Goal: Entertainment & Leisure: Consume media (video, audio)

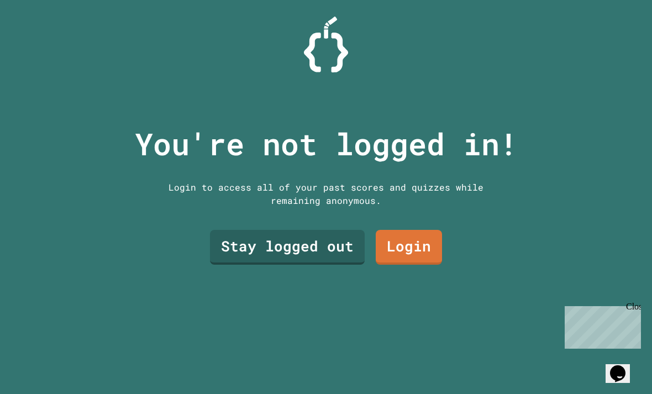
click at [248, 265] on link "Stay logged out" at bounding box center [287, 247] width 155 height 35
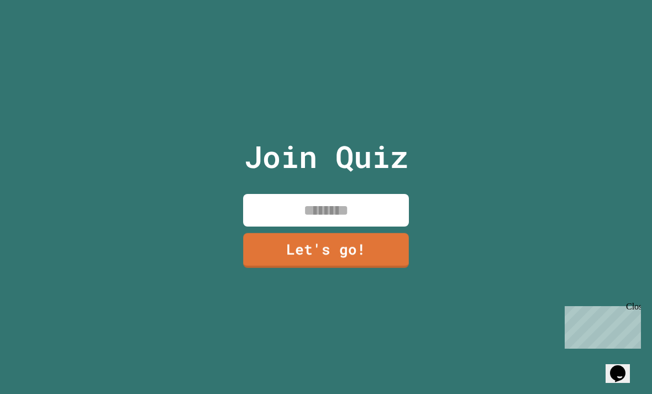
click at [347, 227] on input at bounding box center [326, 210] width 166 height 33
type input "*******"
click at [316, 296] on div "Join Quiz ******* Let's go!" at bounding box center [326, 197] width 186 height 394
click at [318, 287] on div "Join Quiz ******* Let's go!" at bounding box center [326, 197] width 186 height 394
click at [314, 267] on link "Let's go!" at bounding box center [326, 249] width 162 height 36
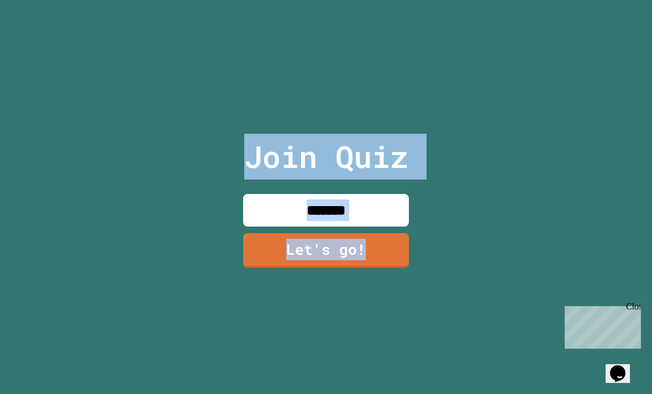
drag, startPoint x: 421, startPoint y: 346, endPoint x: 426, endPoint y: 339, distance: 9.5
click at [326, 0] on div at bounding box center [326, 0] width 0 height 0
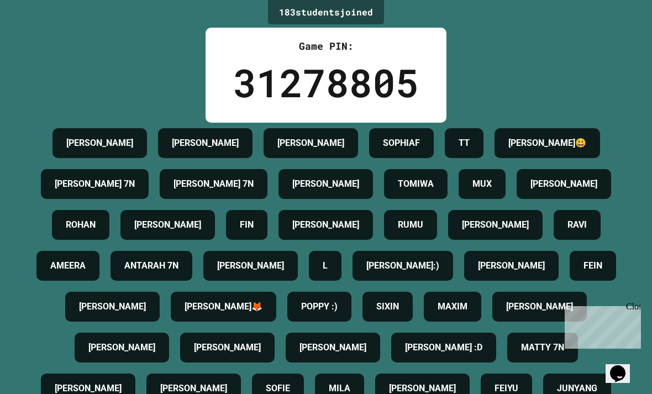
click at [475, 313] on div "Close" at bounding box center [633, 309] width 14 height 14
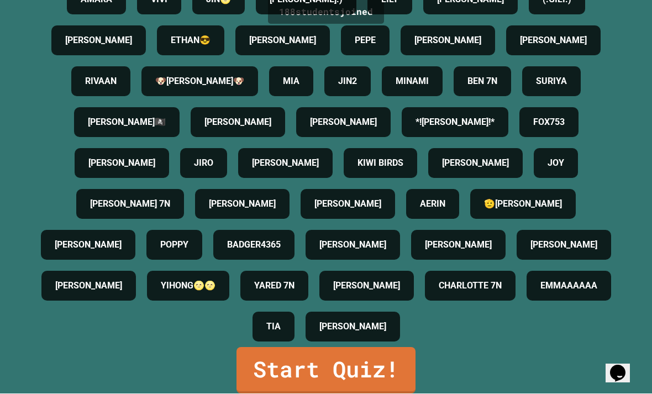
click at [343, 393] on link "Start Quiz!" at bounding box center [326, 371] width 179 height 46
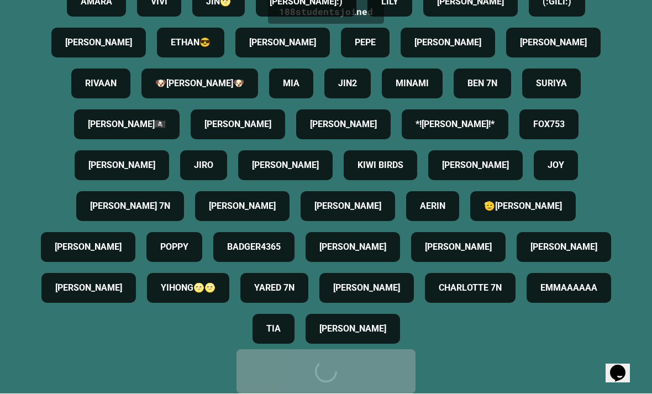
click at [355, 388] on div "Start Quiz!" at bounding box center [326, 371] width 146 height 33
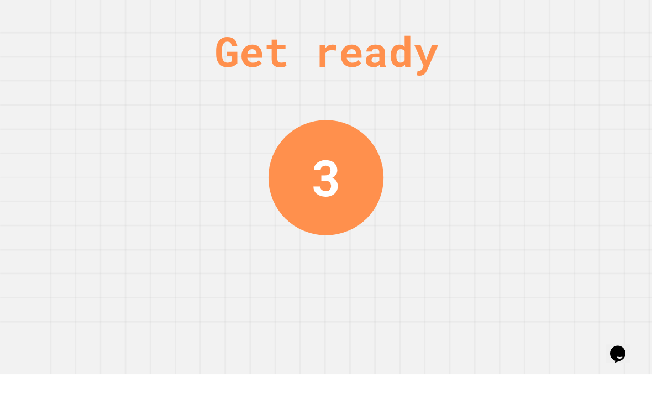
scroll to position [0, 0]
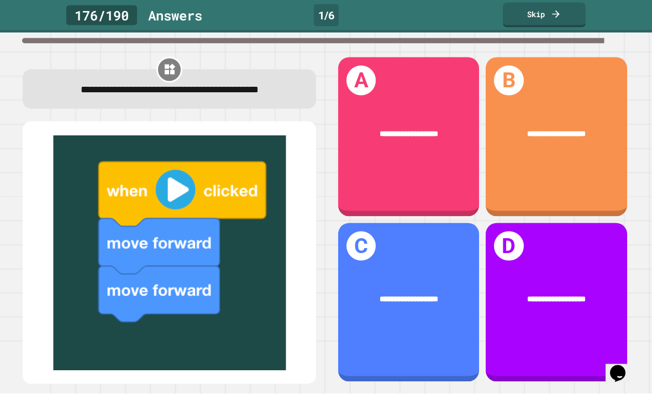
scroll to position [37, 0]
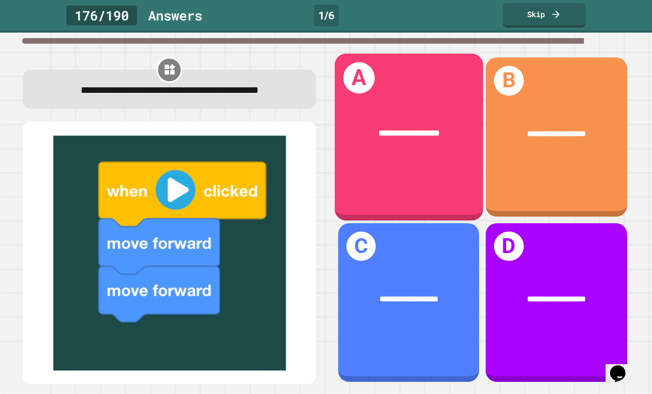
click at [405, 169] on div "**********" at bounding box center [408, 137] width 148 height 167
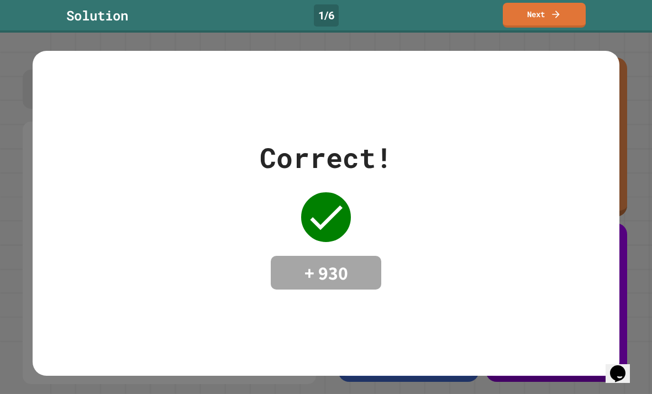
drag, startPoint x: 306, startPoint y: 212, endPoint x: 306, endPoint y: 217, distance: 5.6
click at [306, 217] on icon at bounding box center [326, 217] width 44 height 44
click at [497, 296] on div "Correct! + 930" at bounding box center [326, 213] width 587 height 325
drag, startPoint x: 235, startPoint y: 335, endPoint x: 225, endPoint y: 321, distance: 17.9
click at [232, 327] on div "Correct! + 930" at bounding box center [326, 213] width 587 height 325
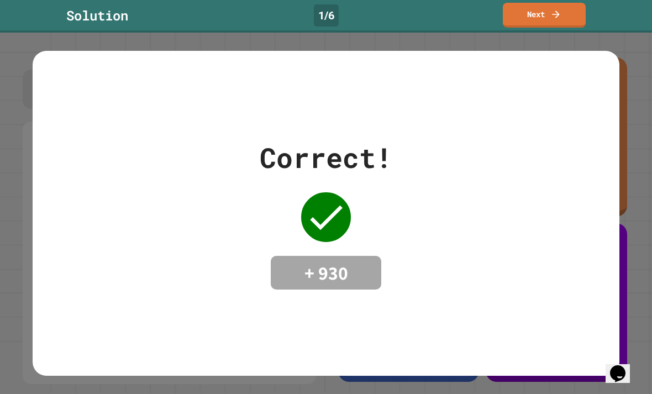
drag, startPoint x: 225, startPoint y: 321, endPoint x: 223, endPoint y: 293, distance: 27.2
click at [224, 326] on div "Correct! + 930" at bounding box center [326, 213] width 587 height 325
click at [85, 345] on div "Correct! + 930" at bounding box center [326, 213] width 587 height 325
click at [223, 291] on div "Correct! + 930" at bounding box center [326, 213] width 587 height 325
drag, startPoint x: 159, startPoint y: 276, endPoint x: 152, endPoint y: 297, distance: 21.7
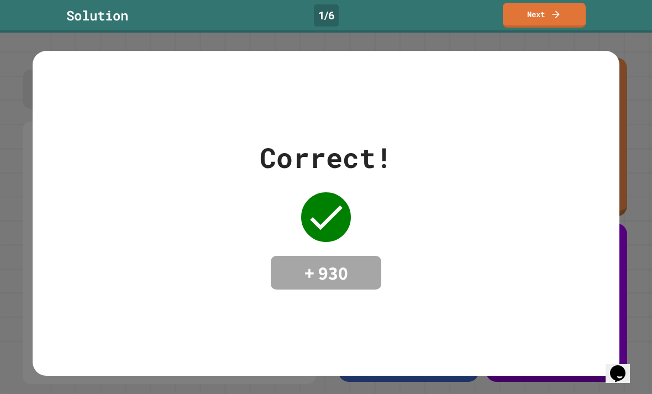
click at [154, 299] on div "Correct! + 930" at bounding box center [326, 213] width 587 height 325
click at [626, 365] on icon "Chat widget" at bounding box center [617, 373] width 15 height 17
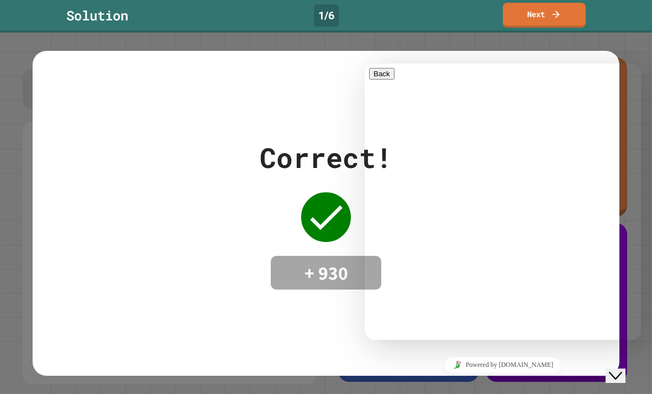
click at [626, 373] on button "Close Chat This icon closes the chat window." at bounding box center [616, 376] width 20 height 14
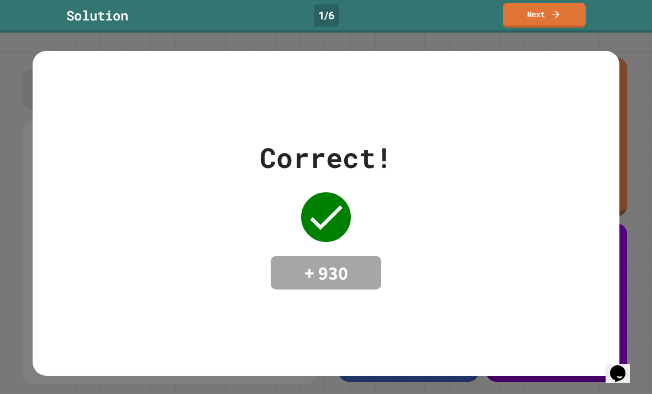
click at [81, 327] on div "Correct! + 930" at bounding box center [326, 213] width 587 height 325
click at [161, 342] on div "Correct! + 930" at bounding box center [326, 213] width 587 height 325
click at [324, 214] on icon at bounding box center [326, 217] width 44 height 44
click at [307, 227] on div "Correct! + 930" at bounding box center [326, 213] width 133 height 153
click at [311, 261] on h4 "+ 930" at bounding box center [326, 272] width 88 height 23
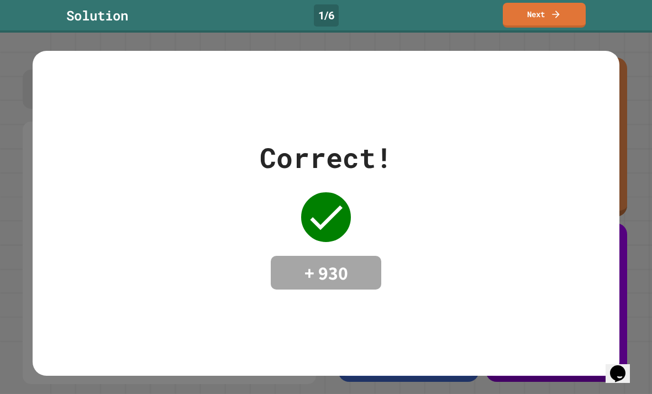
click at [444, 272] on div "Correct! + 930" at bounding box center [326, 213] width 587 height 325
click at [435, 283] on div "Correct! + 930" at bounding box center [326, 213] width 587 height 325
click at [92, 312] on div "Correct! + 930" at bounding box center [326, 213] width 587 height 325
click at [469, 251] on div "Correct! + 930" at bounding box center [326, 213] width 587 height 153
click at [161, 337] on div "Correct! + 930" at bounding box center [326, 213] width 587 height 325
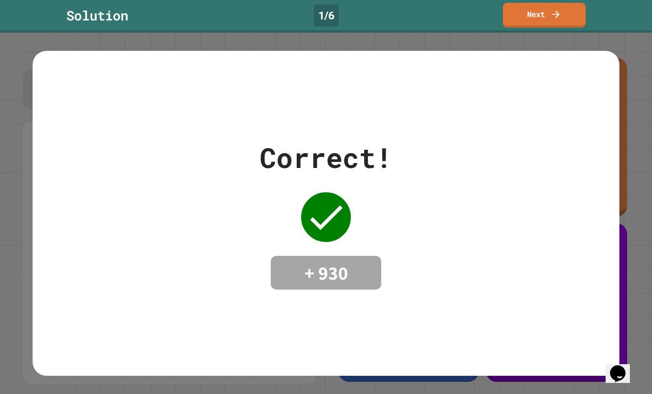
drag, startPoint x: 135, startPoint y: 332, endPoint x: 143, endPoint y: 337, distance: 8.4
click at [141, 355] on div "Correct! + 930" at bounding box center [326, 213] width 587 height 325
drag, startPoint x: 143, startPoint y: 337, endPoint x: 11, endPoint y: 251, distance: 156.7
click at [133, 321] on div "Correct! + 930" at bounding box center [326, 213] width 587 height 325
click at [7, 261] on div "Correct! + 930" at bounding box center [326, 213] width 652 height 361
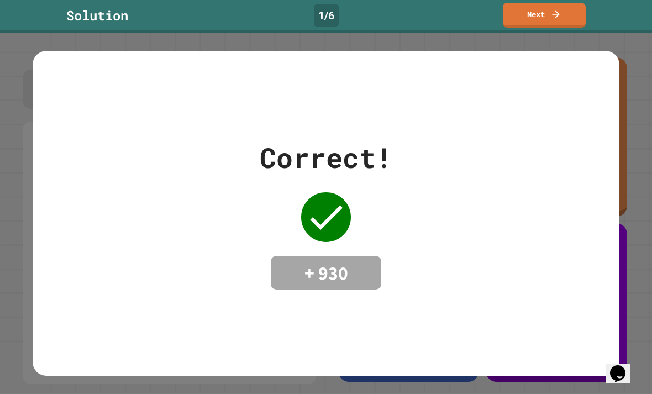
drag, startPoint x: 8, startPoint y: 281, endPoint x: 0, endPoint y: 300, distance: 19.8
click at [8, 296] on div "Correct! + 930" at bounding box center [326, 213] width 652 height 361
click at [37, 341] on div "Correct! + 930" at bounding box center [326, 213] width 587 height 325
click at [40, 291] on div "Correct! + 930" at bounding box center [326, 213] width 587 height 325
drag, startPoint x: 42, startPoint y: 291, endPoint x: 49, endPoint y: 279, distance: 14.1
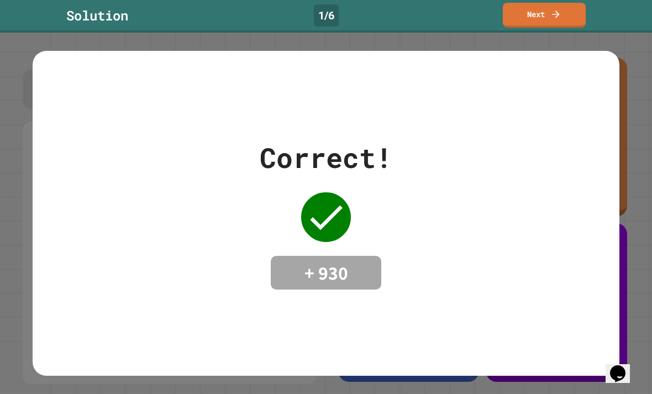
click at [47, 280] on div "Correct! + 930" at bounding box center [326, 213] width 587 height 325
click at [52, 285] on div "Correct! + 930" at bounding box center [326, 213] width 587 height 325
click at [81, 305] on div "Correct! + 930" at bounding box center [326, 213] width 587 height 325
drag, startPoint x: 81, startPoint y: 302, endPoint x: 79, endPoint y: 311, distance: 9.7
click at [82, 302] on div "Correct! + 930" at bounding box center [326, 213] width 587 height 325
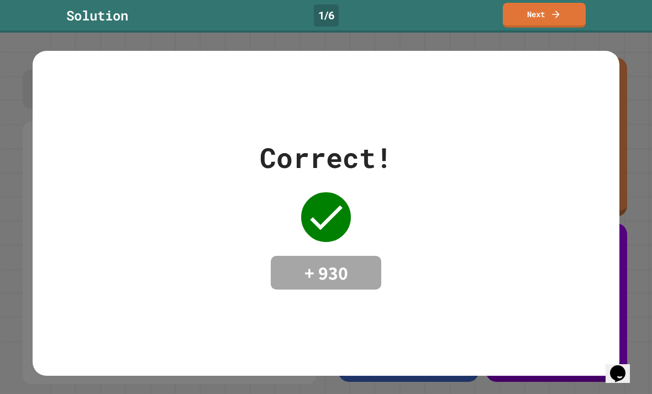
drag, startPoint x: 79, startPoint y: 311, endPoint x: 76, endPoint y: 319, distance: 8.9
click at [77, 319] on div "Correct! + 930" at bounding box center [326, 213] width 587 height 325
drag, startPoint x: 76, startPoint y: 319, endPoint x: 193, endPoint y: 313, distance: 117.3
drag, startPoint x: 193, startPoint y: 313, endPoint x: 204, endPoint y: 329, distance: 19.9
drag, startPoint x: 171, startPoint y: 319, endPoint x: 157, endPoint y: 285, distance: 36.2
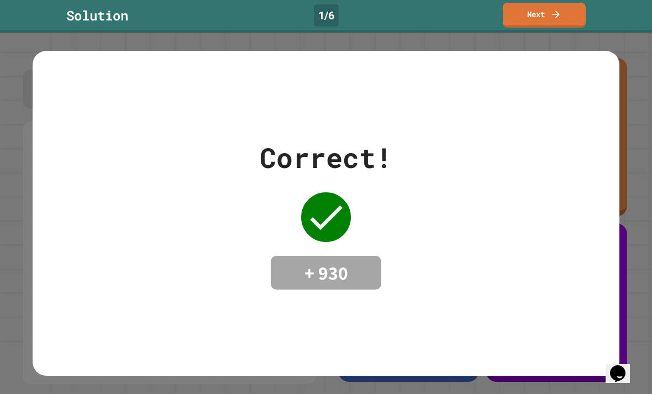
click at [157, 291] on div "Correct! + 930" at bounding box center [326, 213] width 587 height 325
drag, startPoint x: 166, startPoint y: 314, endPoint x: 169, endPoint y: 295, distance: 20.0
click at [168, 304] on div "Correct! + 930" at bounding box center [326, 213] width 587 height 325
drag, startPoint x: 174, startPoint y: 309, endPoint x: 175, endPoint y: 303, distance: 6.7
click at [175, 304] on div "Correct! + 930" at bounding box center [326, 213] width 587 height 325
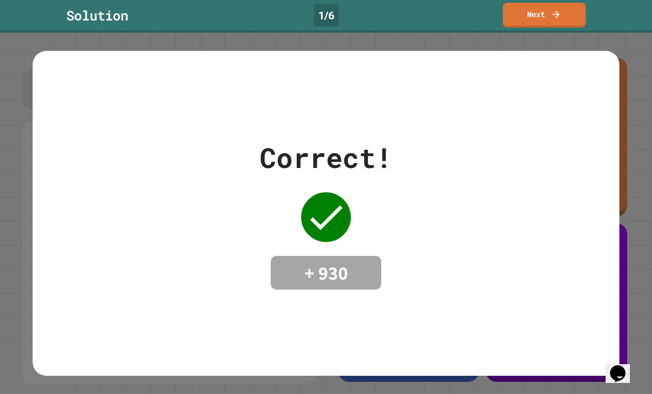
click at [177, 316] on div "Correct! + 930" at bounding box center [326, 213] width 587 height 325
click at [143, 291] on div "Correct! + 930" at bounding box center [326, 213] width 587 height 325
click at [141, 291] on div "Correct! + 930" at bounding box center [326, 213] width 587 height 325
click at [140, 293] on div "Correct! + 930" at bounding box center [326, 213] width 587 height 325
click at [41, 348] on div "Correct! + 930" at bounding box center [326, 213] width 587 height 325
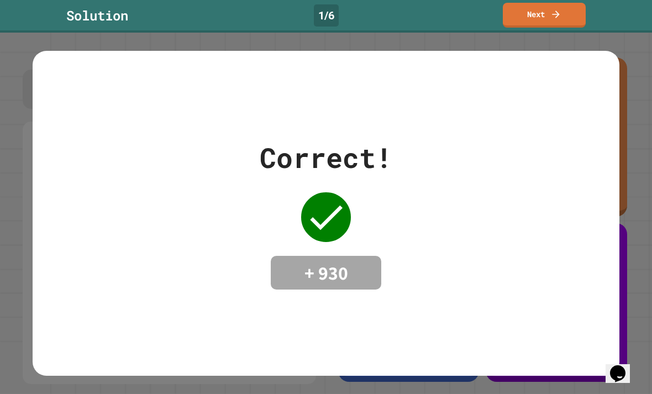
click at [24, 349] on div "Correct! + 930" at bounding box center [326, 213] width 652 height 361
click at [22, 347] on div "Correct! + 930" at bounding box center [326, 213] width 652 height 361
click at [12, 342] on div "Correct! + 930" at bounding box center [326, 213] width 652 height 361
click at [149, 380] on div "Correct! + 930" at bounding box center [326, 213] width 652 height 361
click at [18, 339] on div "Correct! + 930" at bounding box center [326, 213] width 652 height 361
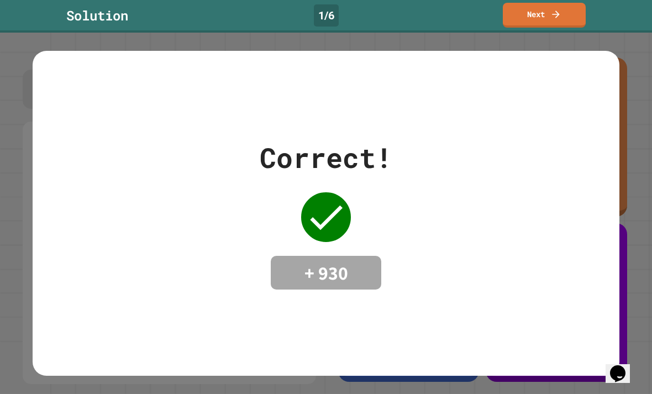
click at [0, 0] on html "**********" at bounding box center [326, 197] width 652 height 394
click at [174, 376] on div "Correct! + 930" at bounding box center [326, 213] width 652 height 361
click at [560, 19] on icon at bounding box center [555, 14] width 11 height 11
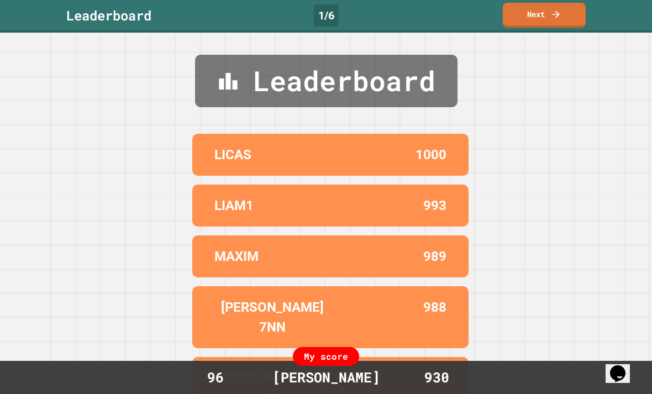
click at [556, 10] on icon at bounding box center [555, 14] width 11 height 11
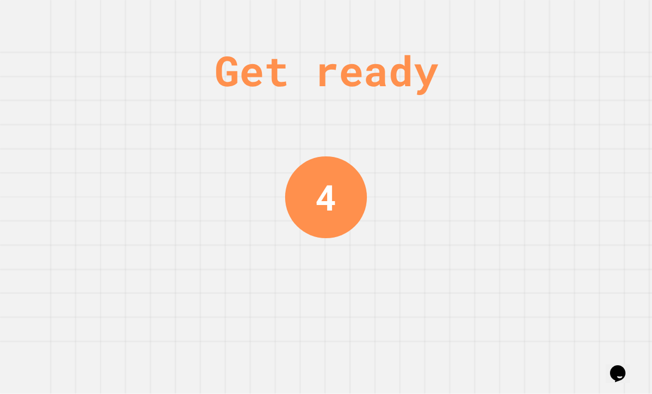
scroll to position [5, 0]
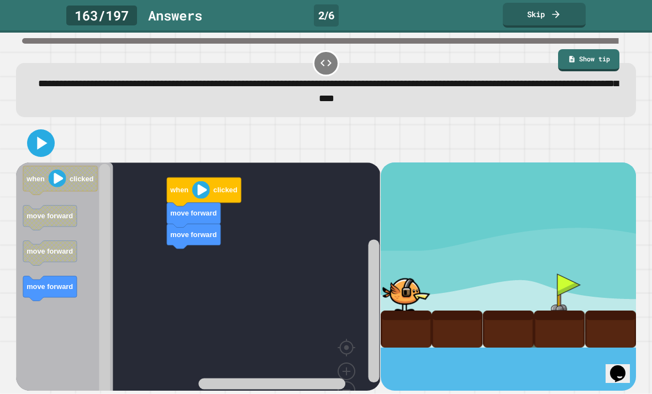
click at [367, 241] on div "move forward move forward when clicked when clicked move forward move forward m…" at bounding box center [198, 276] width 364 height 229
click at [402, 150] on div at bounding box center [325, 143] width 619 height 39
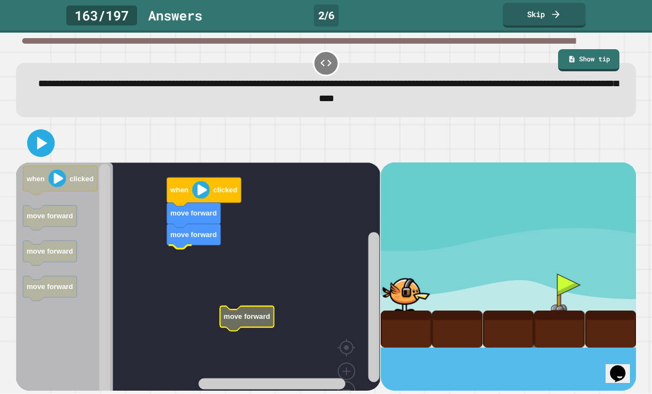
click at [220, 306] on icon "Blockly Workspace" at bounding box center [247, 318] width 54 height 25
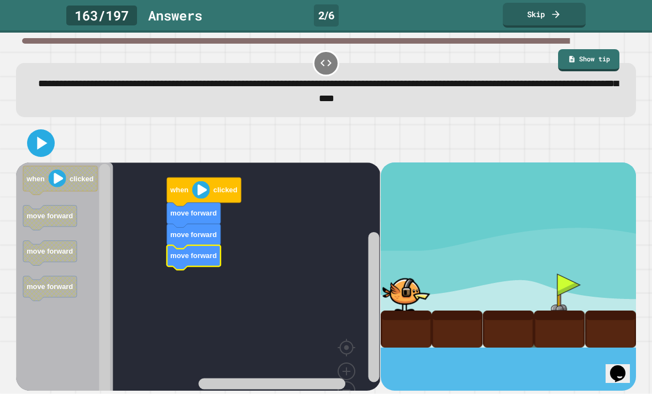
click at [51, 132] on icon at bounding box center [41, 143] width 22 height 22
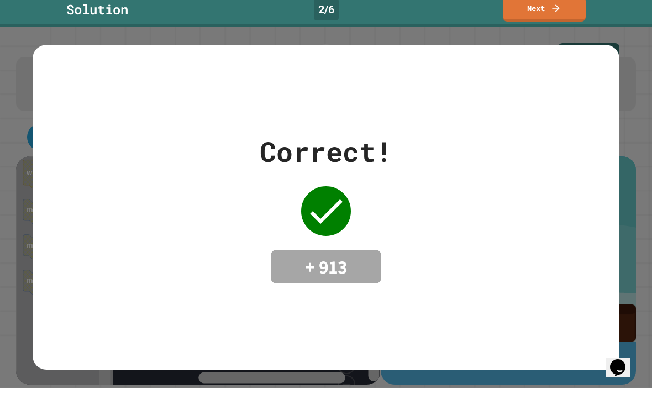
scroll to position [0, 0]
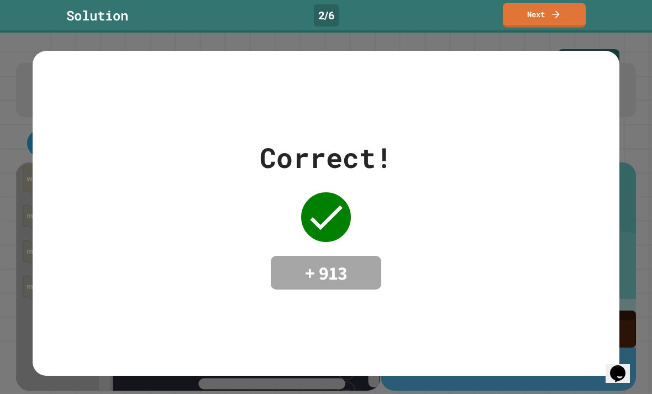
click at [556, 27] on link "Next" at bounding box center [544, 15] width 83 height 25
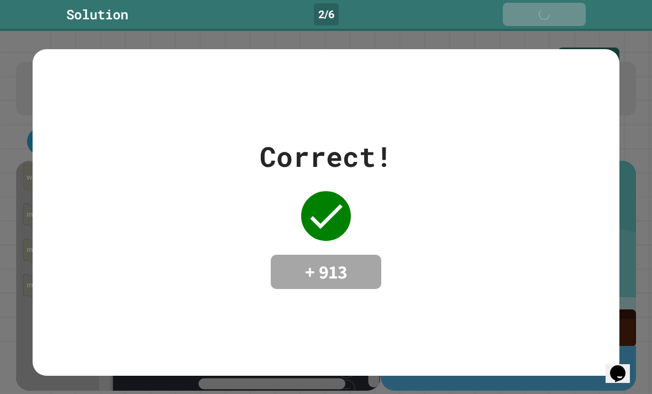
click at [556, 27] on div "Solution 2 / 6 Next" at bounding box center [326, 15] width 652 height 31
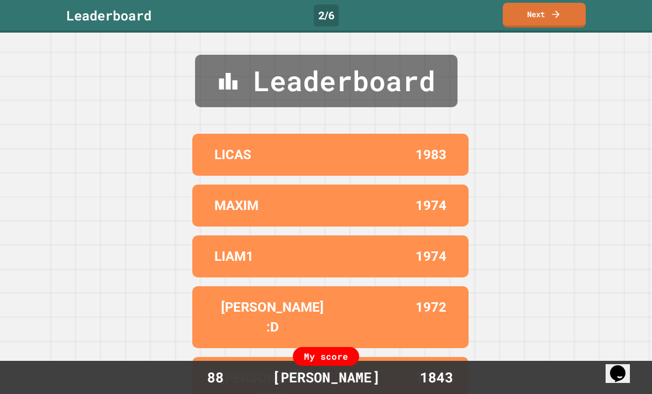
click at [524, 13] on link "Next" at bounding box center [544, 15] width 83 height 25
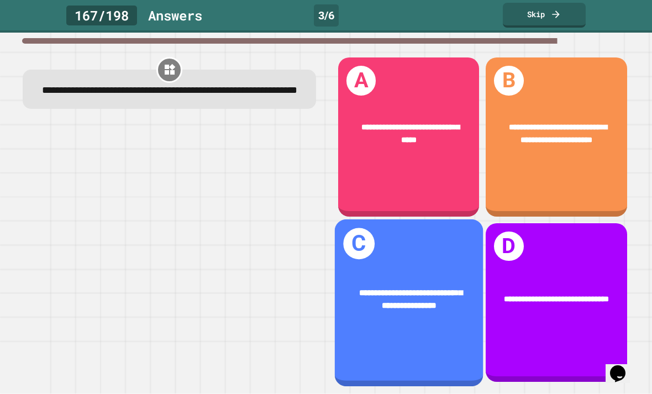
click at [578, 180] on div "**********" at bounding box center [556, 136] width 141 height 159
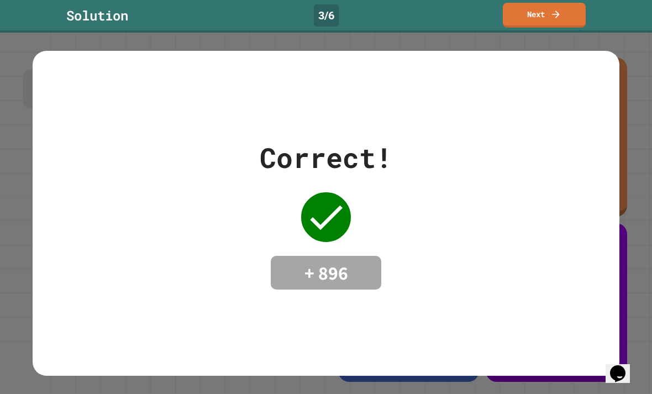
click at [530, 27] on link "Next" at bounding box center [544, 15] width 83 height 25
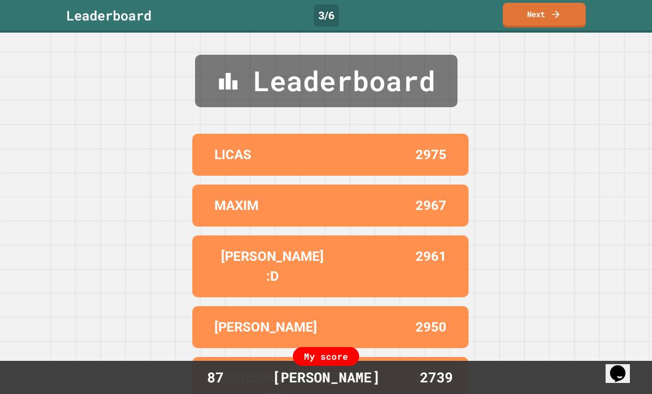
click at [573, 19] on link "Next" at bounding box center [544, 15] width 83 height 25
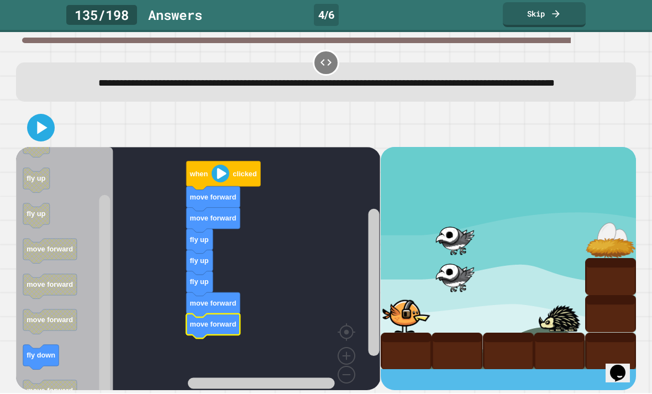
click at [23, 141] on div at bounding box center [325, 128] width 619 height 39
click at [29, 142] on button at bounding box center [41, 128] width 28 height 28
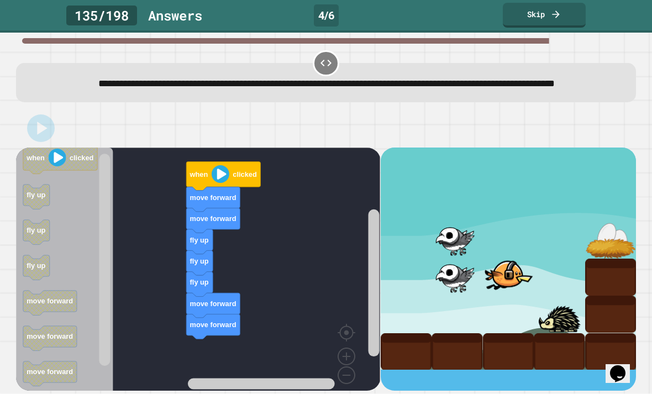
scroll to position [30, 0]
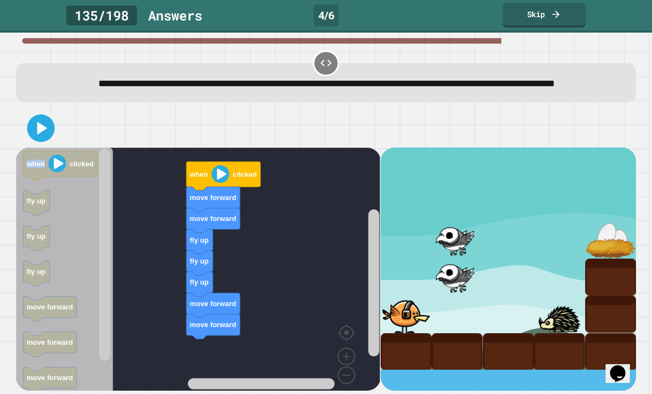
click at [77, 339] on icon "Blockly Workspace" at bounding box center [50, 344] width 54 height 25
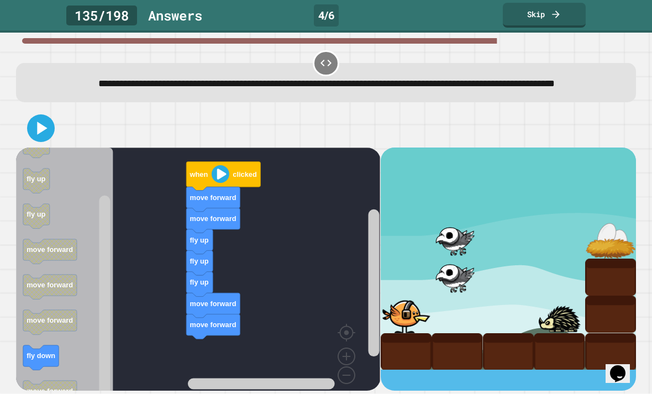
click at [49, 345] on icon "Blockly Workspace" at bounding box center [40, 357] width 35 height 25
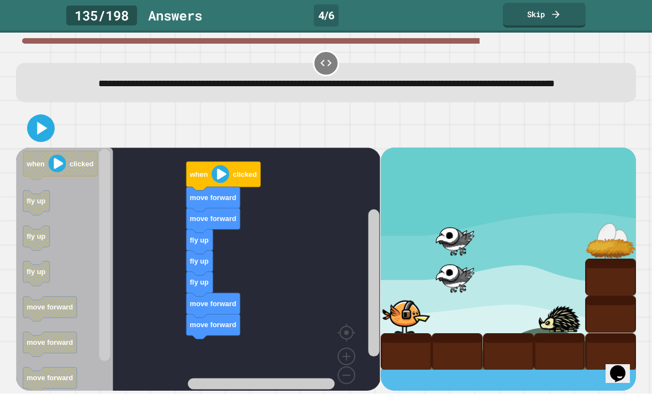
drag, startPoint x: 49, startPoint y: 338, endPoint x: 293, endPoint y: 357, distance: 245.0
click at [0, 0] on html "**********" at bounding box center [326, 197] width 652 height 394
click at [293, 357] on rect "Blockly Workspace" at bounding box center [198, 278] width 364 height 261
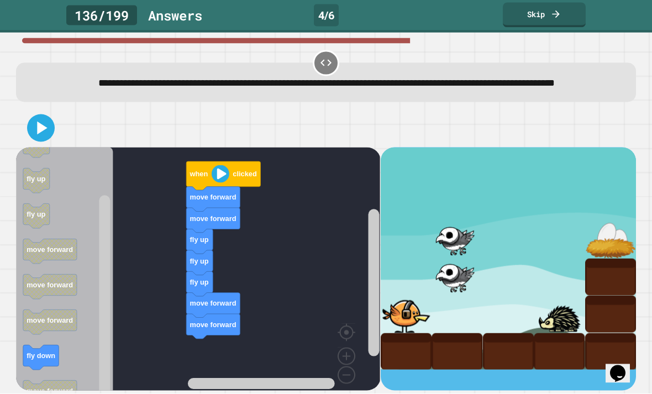
scroll to position [0, 0]
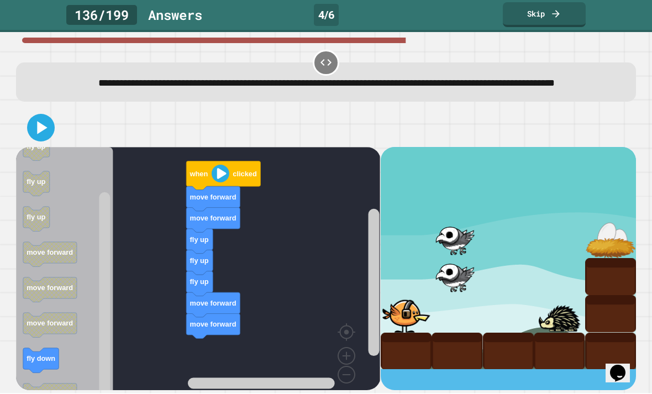
click at [41, 363] on text "fly down" at bounding box center [41, 359] width 29 height 8
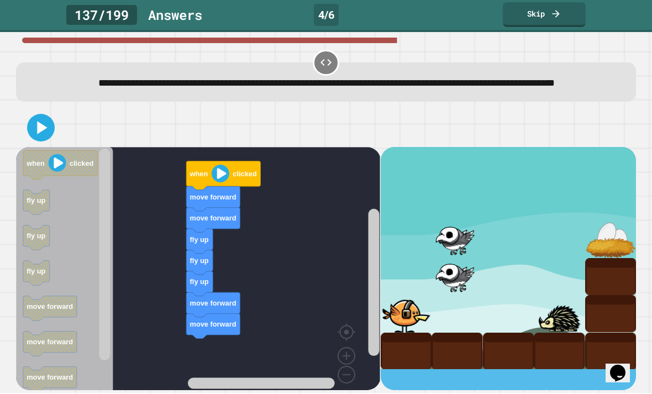
drag, startPoint x: 298, startPoint y: 360, endPoint x: -1, endPoint y: -1, distance: 468.7
click at [0, 0] on html "**********" at bounding box center [326, 197] width 652 height 394
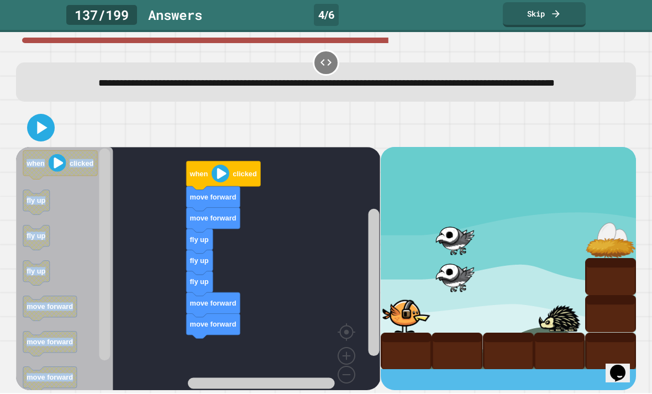
drag, startPoint x: 53, startPoint y: 426, endPoint x: 122, endPoint y: 417, distance: 69.1
click at [123, 391] on div "move forward fly up fly up fly up move forward move forward move forward when c…" at bounding box center [198, 269] width 364 height 243
click at [232, 339] on icon "Blockly Workspace" at bounding box center [214, 326] width 54 height 25
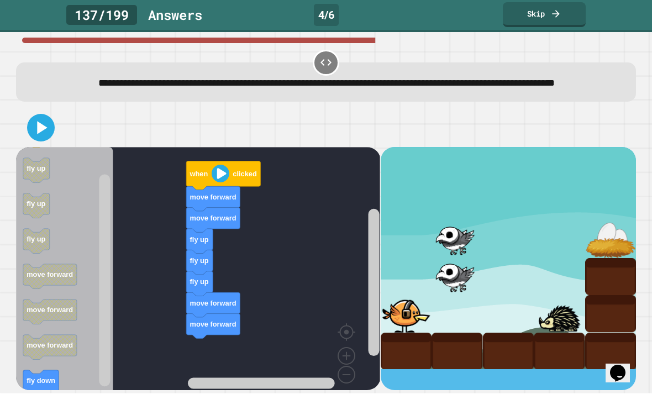
click at [209, 297] on icon "Blockly Workspace" at bounding box center [200, 284] width 27 height 25
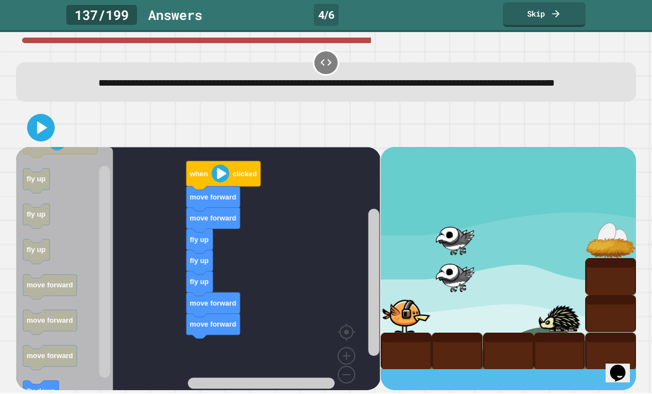
drag, startPoint x: 196, startPoint y: 313, endPoint x: 193, endPoint y: 321, distance: 8.0
click at [193, 321] on g "fly up move forward move forward" at bounding box center [214, 305] width 54 height 67
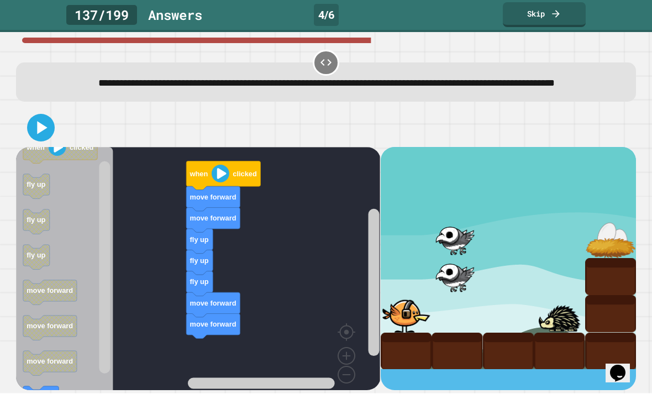
click at [200, 286] on text "fly up" at bounding box center [199, 282] width 19 height 8
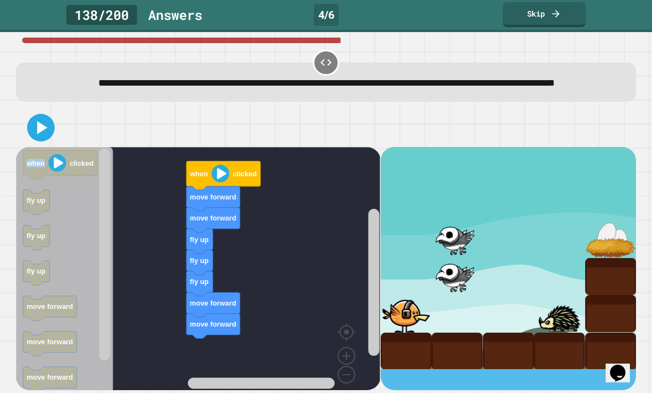
click at [45, 296] on icon "Blockly Workspace" at bounding box center [50, 308] width 54 height 25
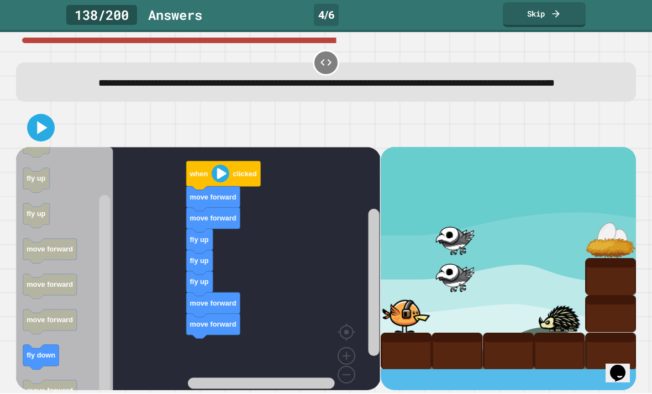
click at [30, 254] on text "move forward" at bounding box center [50, 249] width 46 height 8
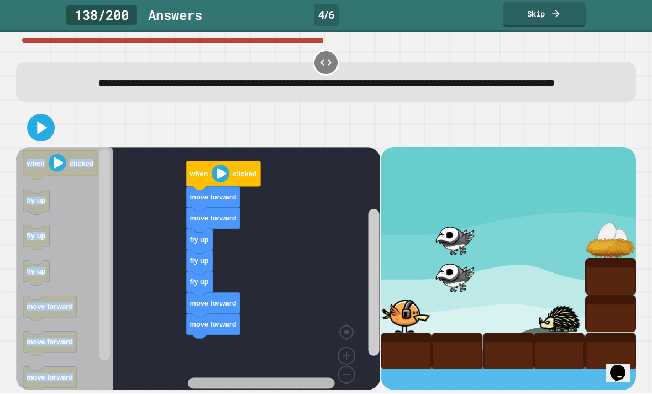
drag, startPoint x: 53, startPoint y: 424, endPoint x: 175, endPoint y: 423, distance: 121.6
click at [175, 391] on div "move forward fly up fly up fly up move forward move forward move forward when c…" at bounding box center [198, 269] width 364 height 243
click at [155, 391] on rect "Blockly Workspace" at bounding box center [248, 384] width 253 height 14
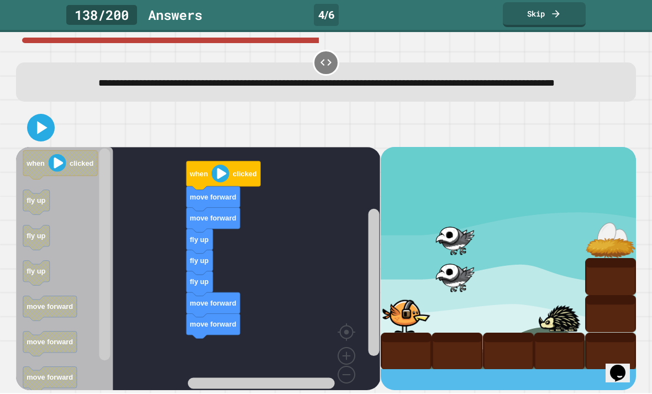
click at [37, 393] on div "move forward fly up fly up fly up move forward move forward move forward when c…" at bounding box center [326, 250] width 626 height 288
click at [38, 393] on div "move forward fly up fly up fly up move forward move forward move forward when c…" at bounding box center [326, 250] width 626 height 288
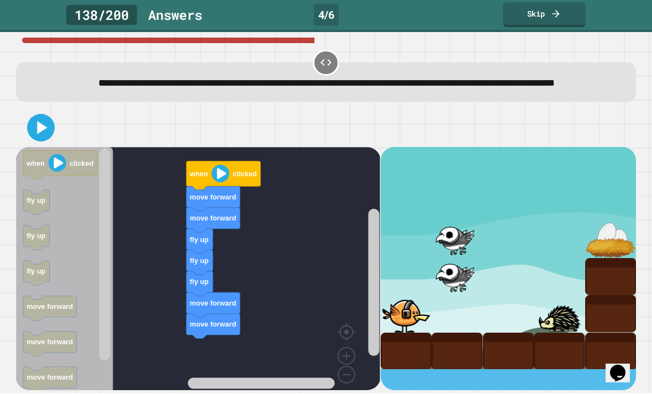
drag, startPoint x: 42, startPoint y: 424, endPoint x: 49, endPoint y: 424, distance: 7.2
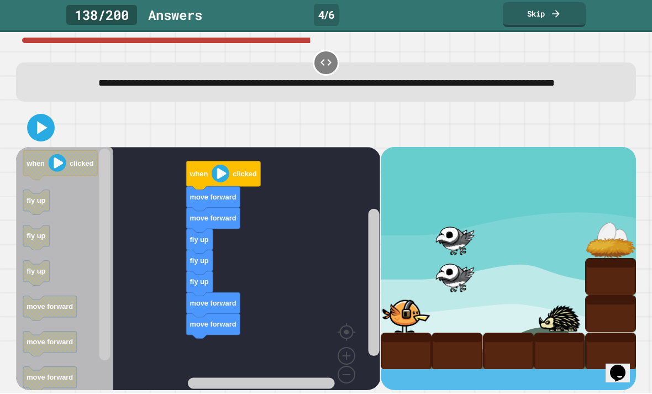
drag, startPoint x: 52, startPoint y: 424, endPoint x: 301, endPoint y: 391, distance: 250.8
click at [301, 391] on div "move forward fly up fly up fly up move forward move forward move forward when c…" at bounding box center [198, 269] width 364 height 243
click at [209, 393] on rect "Blockly Workspace" at bounding box center [198, 278] width 364 height 261
click at [211, 393] on rect "Blockly Workspace" at bounding box center [198, 278] width 364 height 261
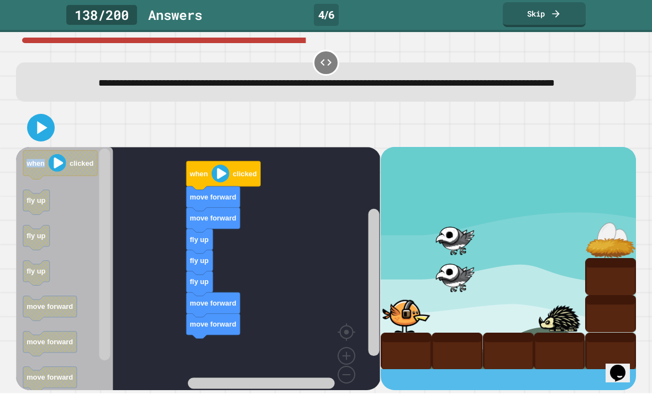
click at [260, 387] on rect "Blockly Workspace" at bounding box center [198, 278] width 364 height 261
click at [267, 385] on rect "Blockly Workspace" at bounding box center [198, 278] width 364 height 261
click at [35, 139] on icon at bounding box center [41, 128] width 22 height 22
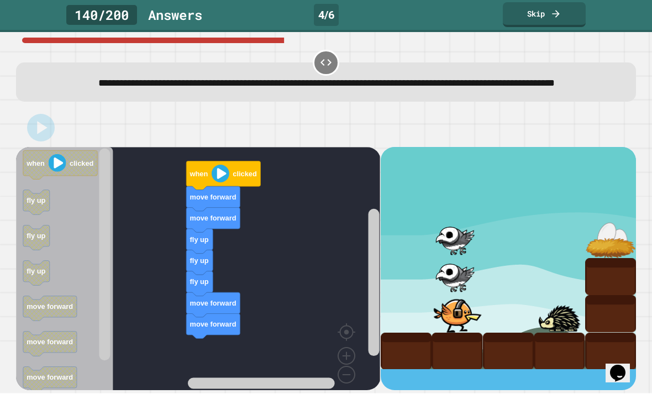
click at [64, 393] on icon "Blockly Workspace" at bounding box center [64, 278] width 97 height 261
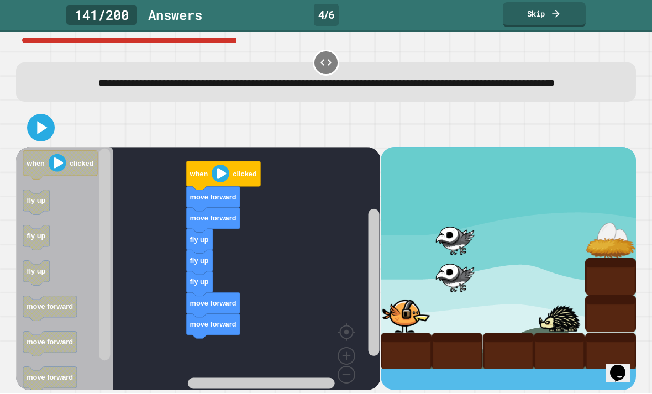
click at [567, 3] on link "Skip" at bounding box center [544, 15] width 83 height 25
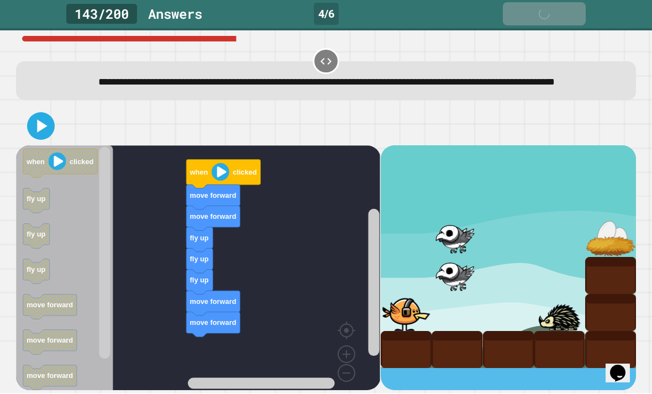
click at [565, 25] on link "Skip" at bounding box center [544, 14] width 83 height 23
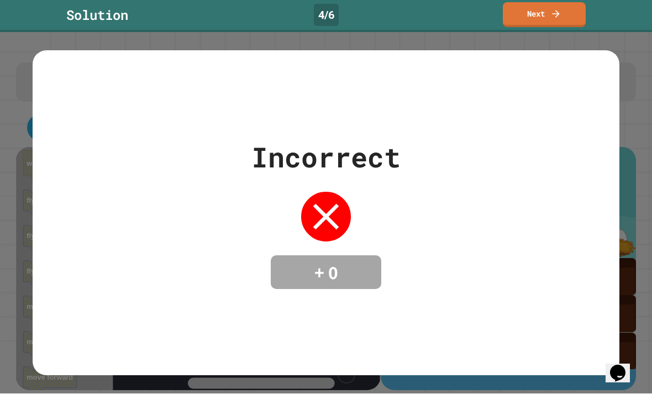
click at [557, 9] on icon at bounding box center [555, 14] width 11 height 11
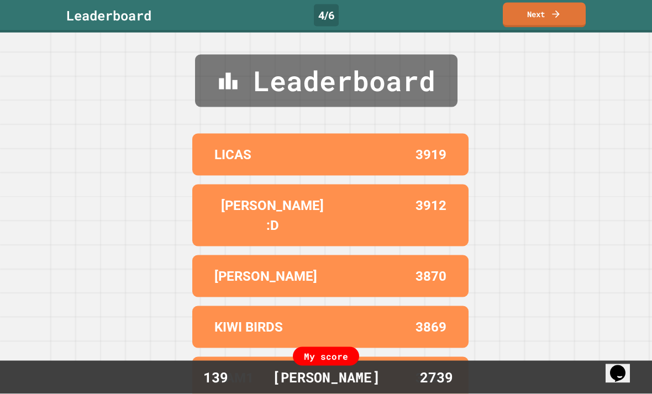
click at [553, 3] on link "Next" at bounding box center [544, 15] width 83 height 25
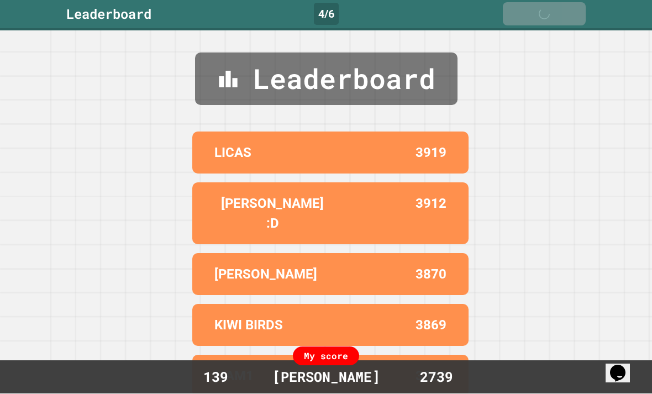
click at [527, 19] on div "Next" at bounding box center [544, 14] width 39 height 12
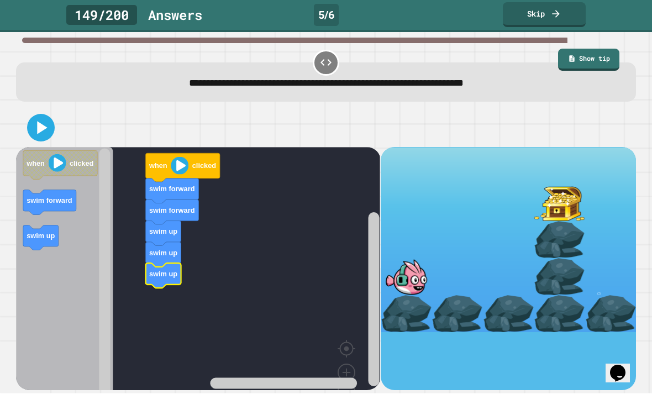
click at [40, 139] on icon at bounding box center [41, 128] width 22 height 22
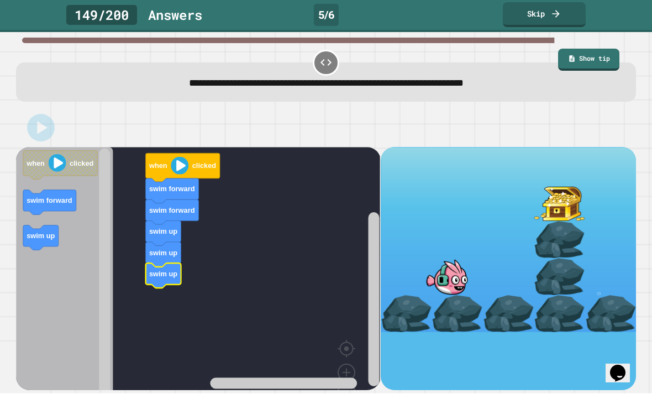
click at [372, 284] on div "when clicked swim forward swim forward swim up swim up swim up when clicked swi…" at bounding box center [198, 269] width 364 height 243
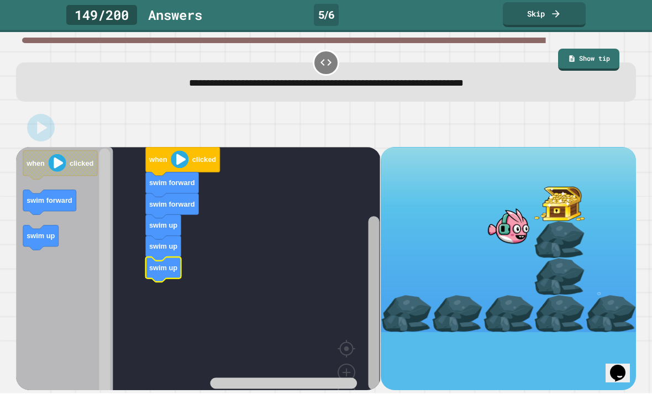
click at [377, 325] on rect "Blockly Workspace" at bounding box center [373, 304] width 11 height 174
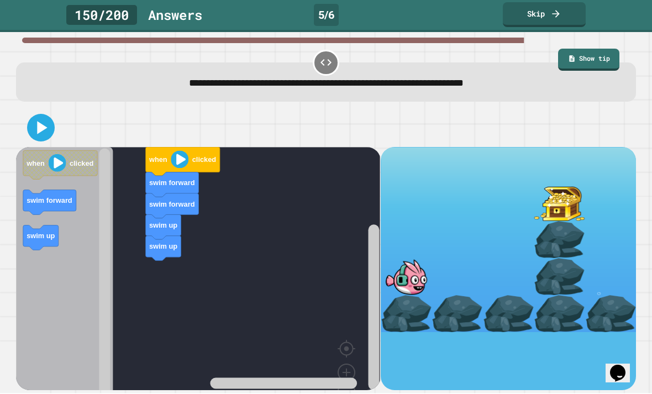
click at [38, 134] on icon at bounding box center [43, 128] width 10 height 13
drag, startPoint x: 484, startPoint y: 345, endPoint x: 531, endPoint y: 331, distance: 49.5
click at [531, 331] on div at bounding box center [508, 269] width 255 height 243
click at [47, 137] on icon at bounding box center [41, 128] width 22 height 22
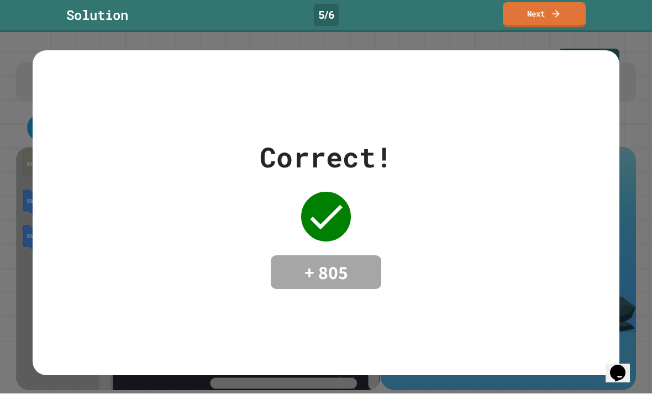
drag, startPoint x: 379, startPoint y: 325, endPoint x: 395, endPoint y: 280, distance: 47.5
click at [381, 316] on div "Correct! + 805" at bounding box center [326, 213] width 587 height 325
click at [379, 325] on div "Correct! + 805" at bounding box center [326, 213] width 587 height 325
click at [553, 25] on link "Next" at bounding box center [543, 14] width 83 height 26
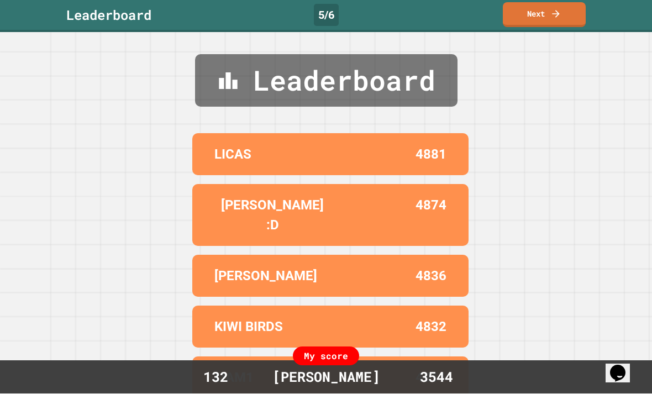
click at [554, 28] on div "Leaderboard 5 / 6 Next" at bounding box center [326, 16] width 652 height 33
click at [553, 28] on div "Leaderboard 5 / 6 Next" at bounding box center [326, 16] width 652 height 33
click at [554, 22] on link "Next" at bounding box center [544, 14] width 82 height 26
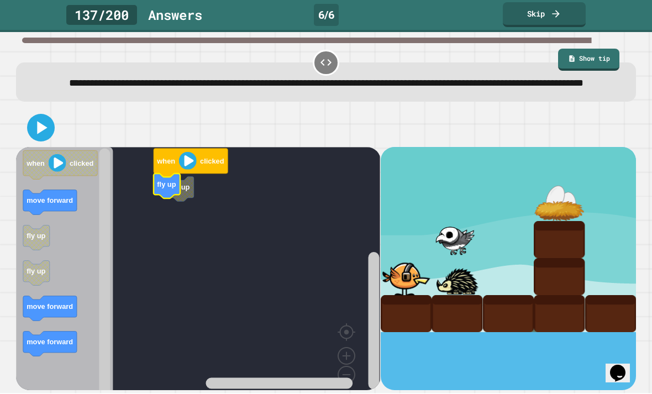
click at [196, 209] on rect "Blockly Workspace" at bounding box center [198, 278] width 364 height 261
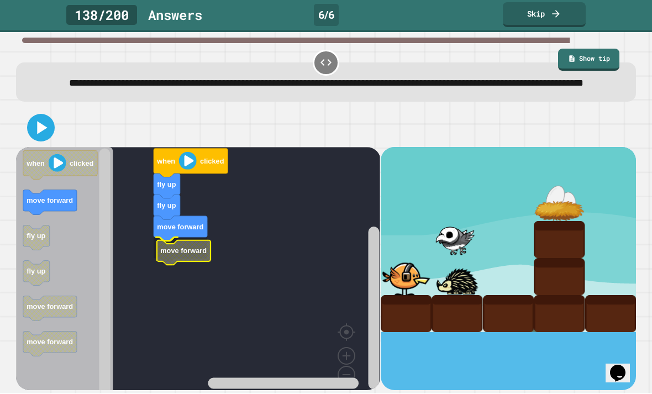
click at [190, 279] on rect "Blockly Workspace" at bounding box center [198, 278] width 364 height 261
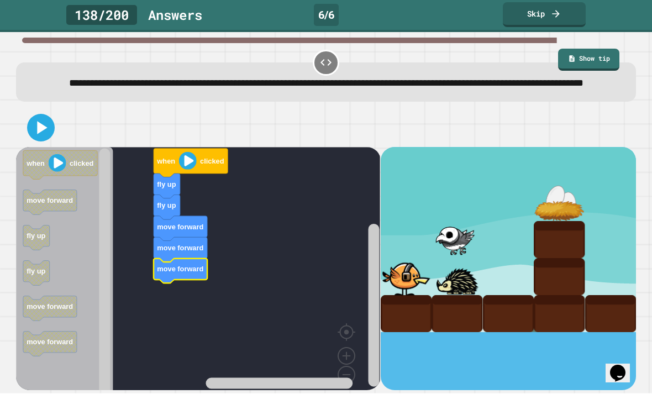
click at [44, 139] on icon at bounding box center [41, 128] width 22 height 22
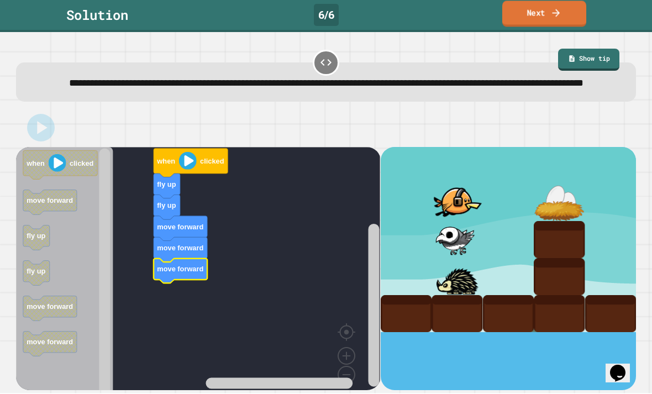
click at [568, 11] on link "Next" at bounding box center [544, 14] width 84 height 26
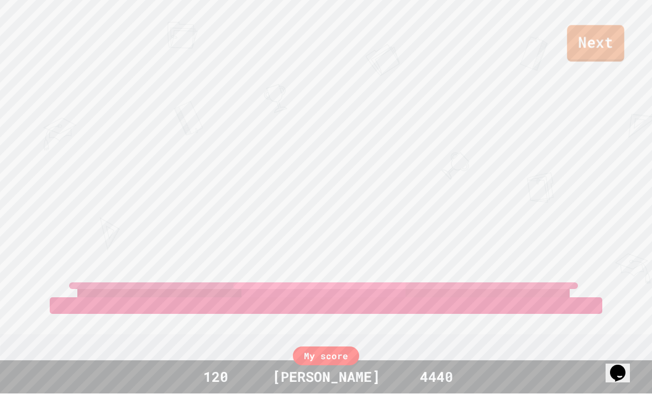
click at [590, 50] on link "Next" at bounding box center [595, 43] width 57 height 36
